Goal: Task Accomplishment & Management: Use online tool/utility

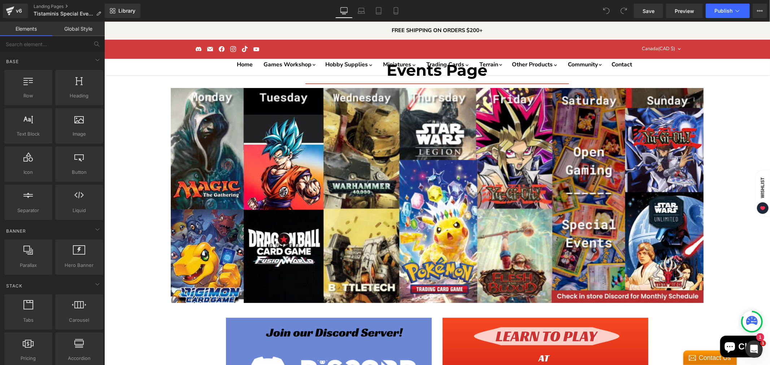
scroll to position [320, 0]
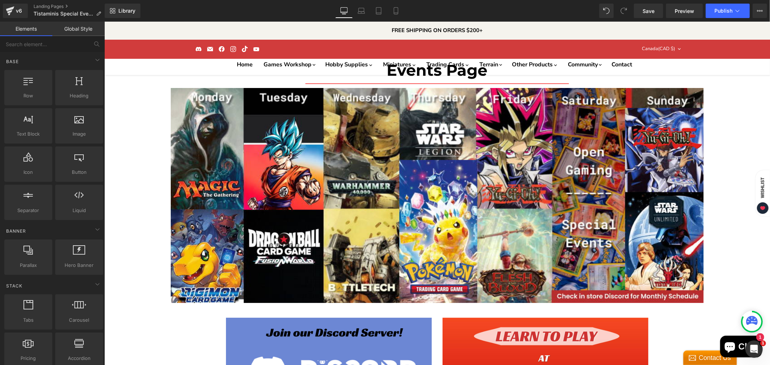
click at [646, 12] on span "Save" at bounding box center [648, 11] width 12 height 8
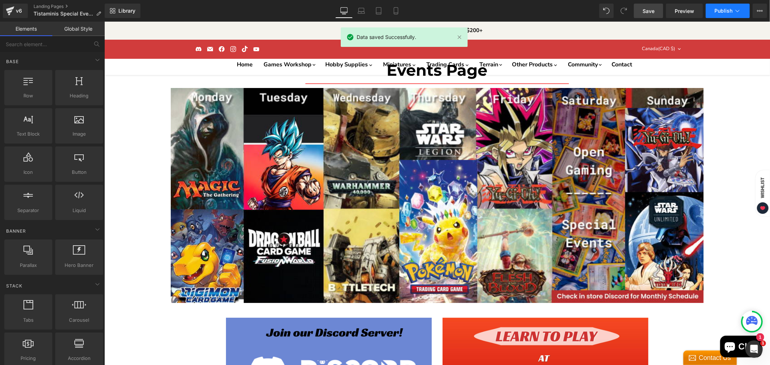
click at [724, 8] on span "Publish" at bounding box center [723, 11] width 18 height 6
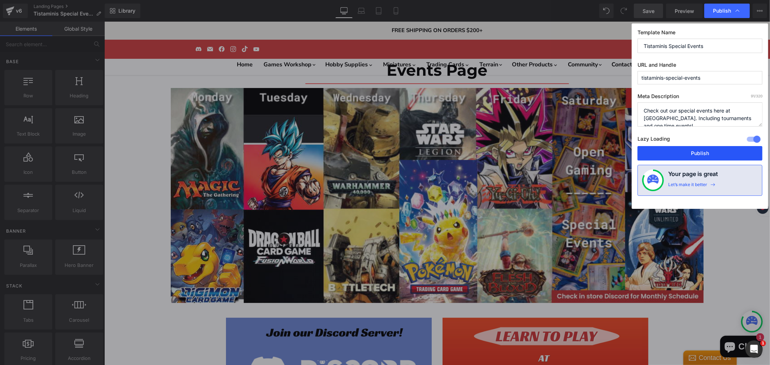
click at [698, 155] on button "Publish" at bounding box center [699, 153] width 125 height 14
